Goal: Browse casually

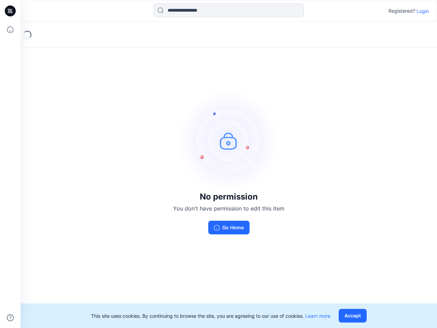
click at [219, 164] on img at bounding box center [229, 141] width 103 height 103
click at [11, 11] on icon at bounding box center [11, 11] width 3 height 0
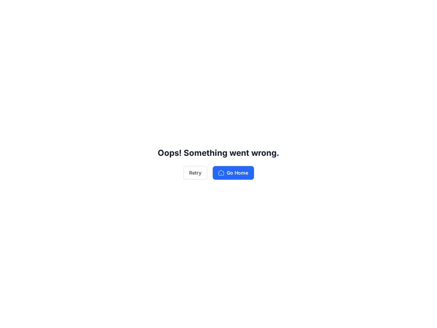
click at [10, 318] on div "Oops! Something went wrong. Retry Go Home" at bounding box center [218, 164] width 437 height 328
click at [229, 10] on div "Oops! Something went wrong. Retry Go Home" at bounding box center [218, 164] width 437 height 328
click at [423, 11] on div "Oops! Something went wrong. Retry Go Home" at bounding box center [218, 164] width 437 height 328
click at [354, 316] on div "Oops! Something went wrong. Retry Go Home" at bounding box center [218, 164] width 437 height 328
